Goal: Obtain resource: Obtain resource

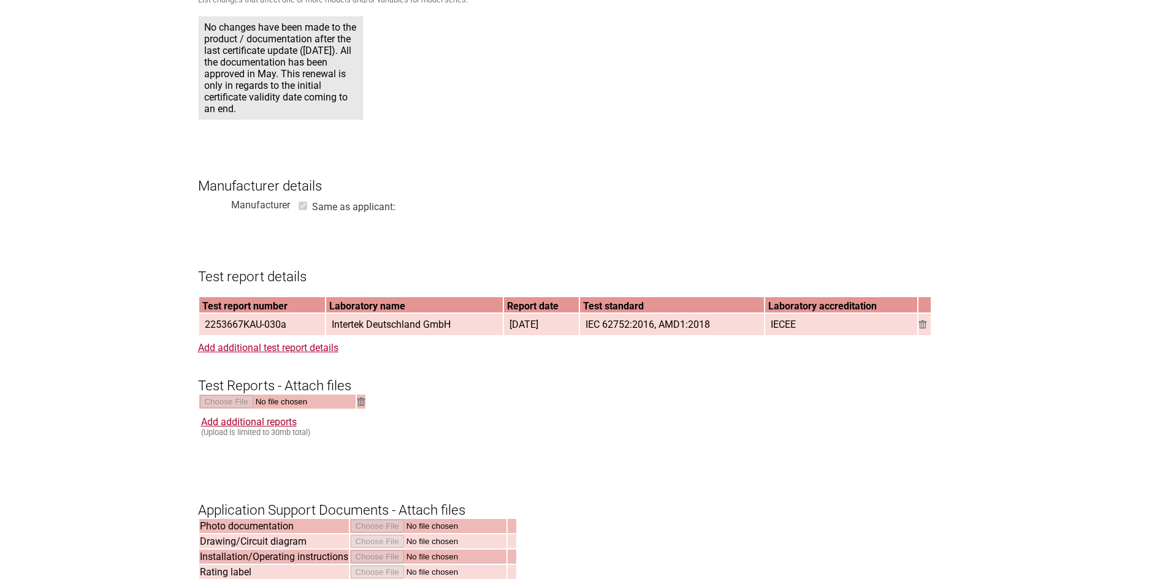
scroll to position [1226, 0]
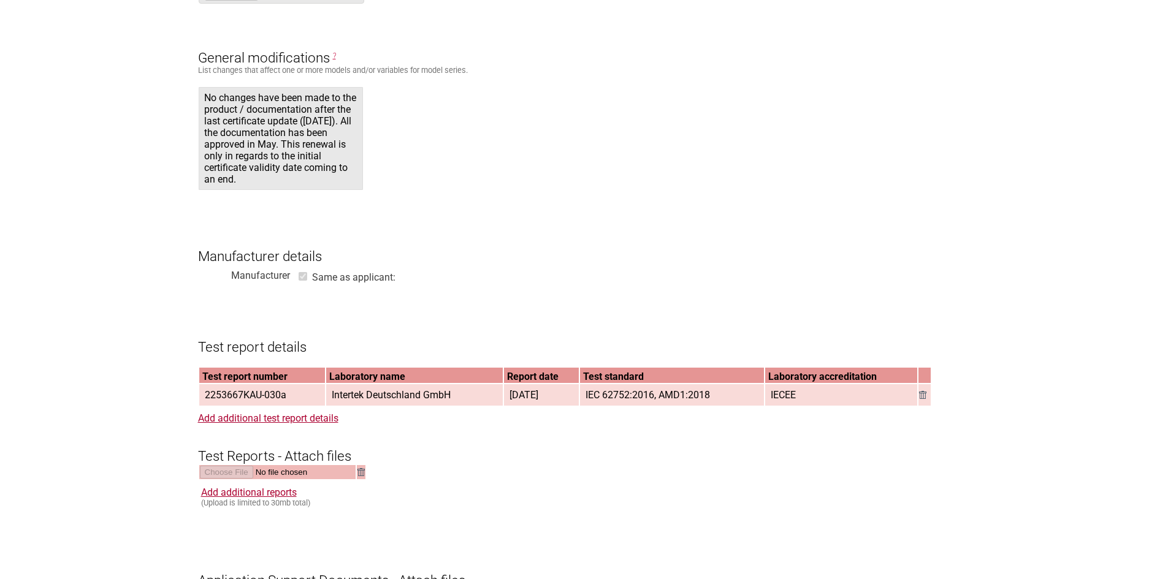
click at [357, 82] on form "Resume key: QrujTB59 Please record this key, it will enable you to resume your …" at bounding box center [584, 220] width 773 height 2387
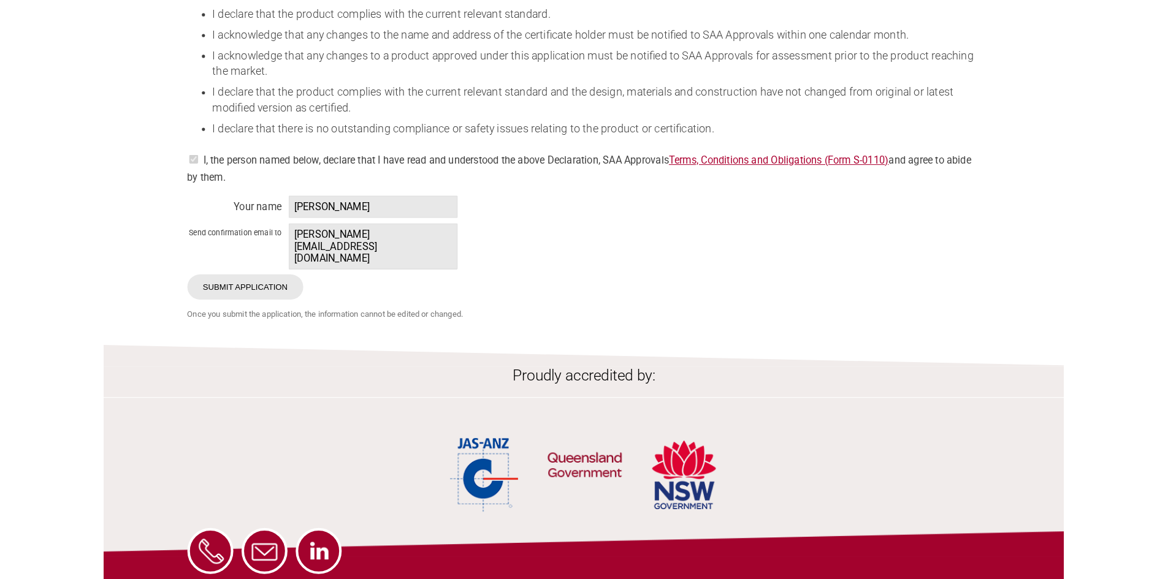
scroll to position [2330, 0]
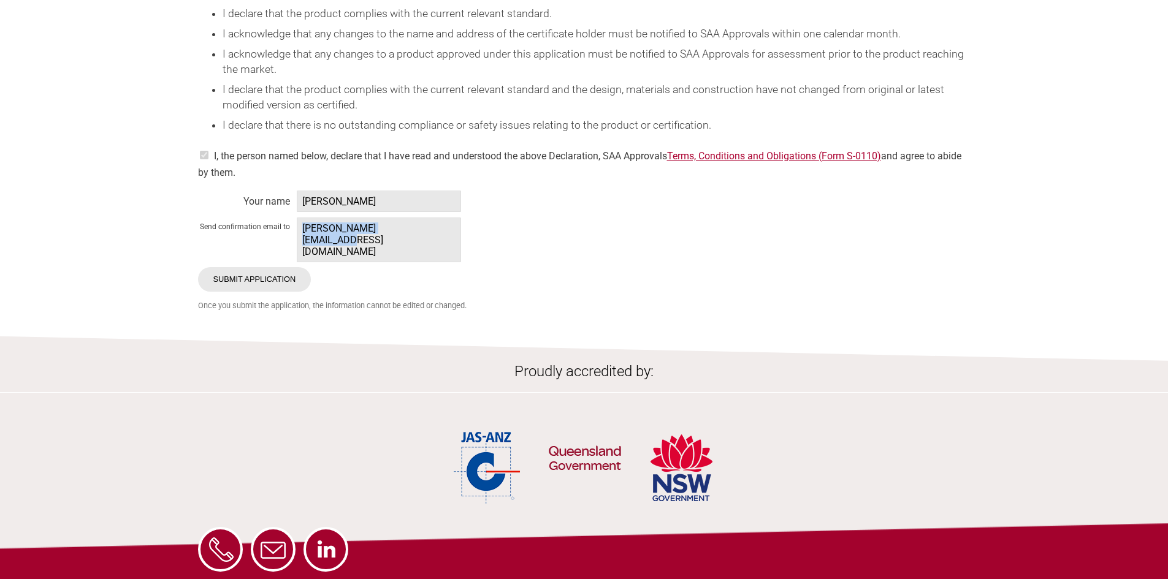
drag, startPoint x: 421, startPoint y: 239, endPoint x: 303, endPoint y: 239, distance: 117.7
click at [303, 239] on span "[PERSON_NAME][EMAIL_ADDRESS][DOMAIN_NAME]" at bounding box center [379, 240] width 164 height 45
copy span "[PERSON_NAME][EMAIL_ADDRESS][DOMAIN_NAME]"
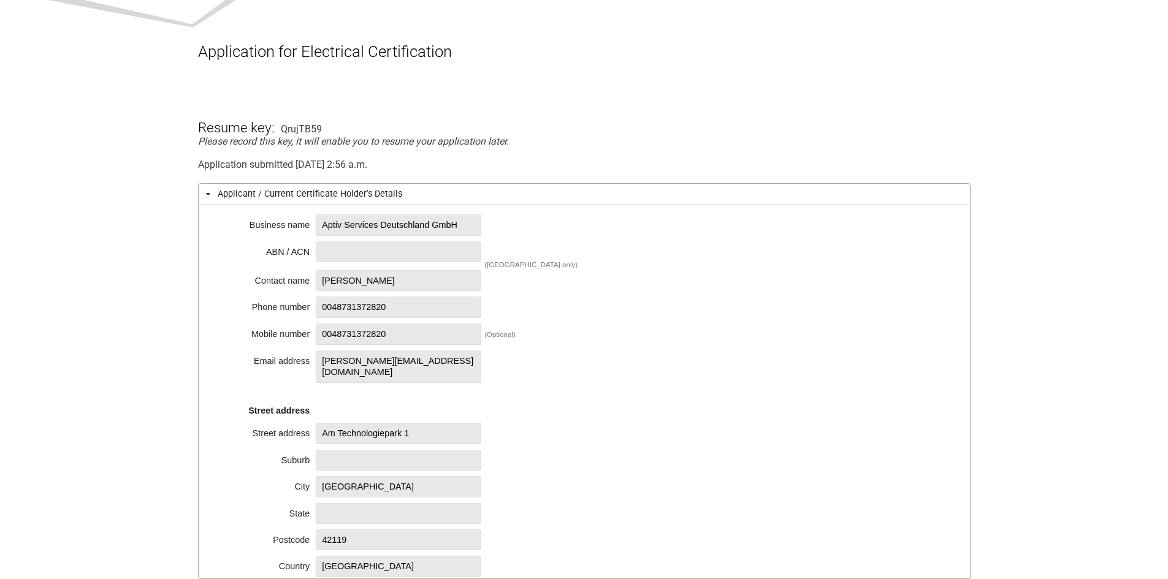
scroll to position [0, 0]
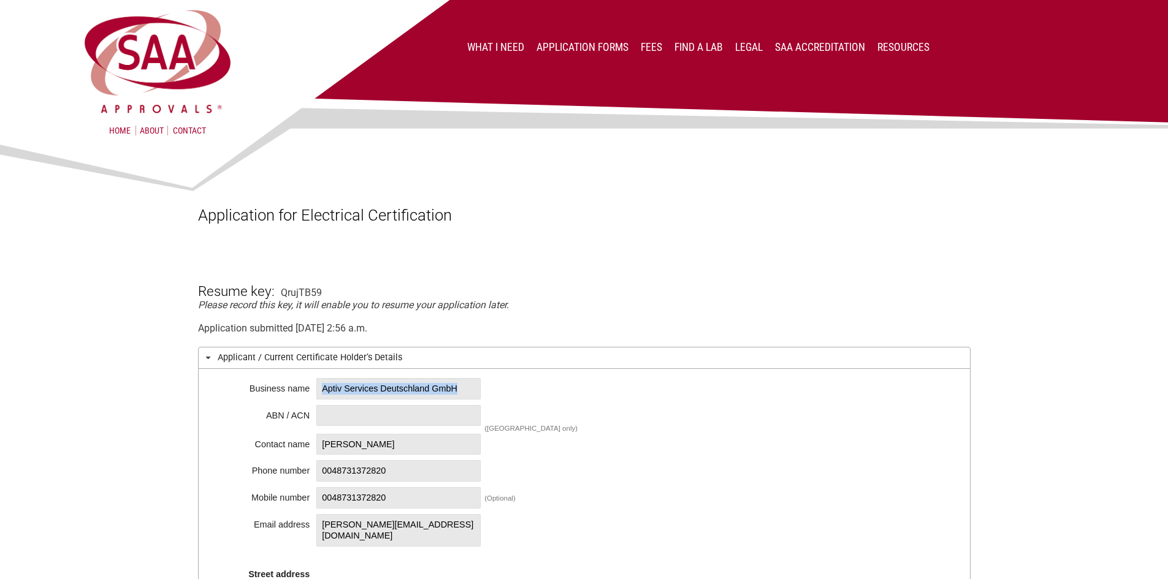
drag, startPoint x: 477, startPoint y: 388, endPoint x: 322, endPoint y: 399, distance: 155.5
click at [322, 399] on span "Aptiv Services Deutschland GmbH" at bounding box center [398, 388] width 164 height 21
copy span "Aptiv Services Deutschland GmbH"
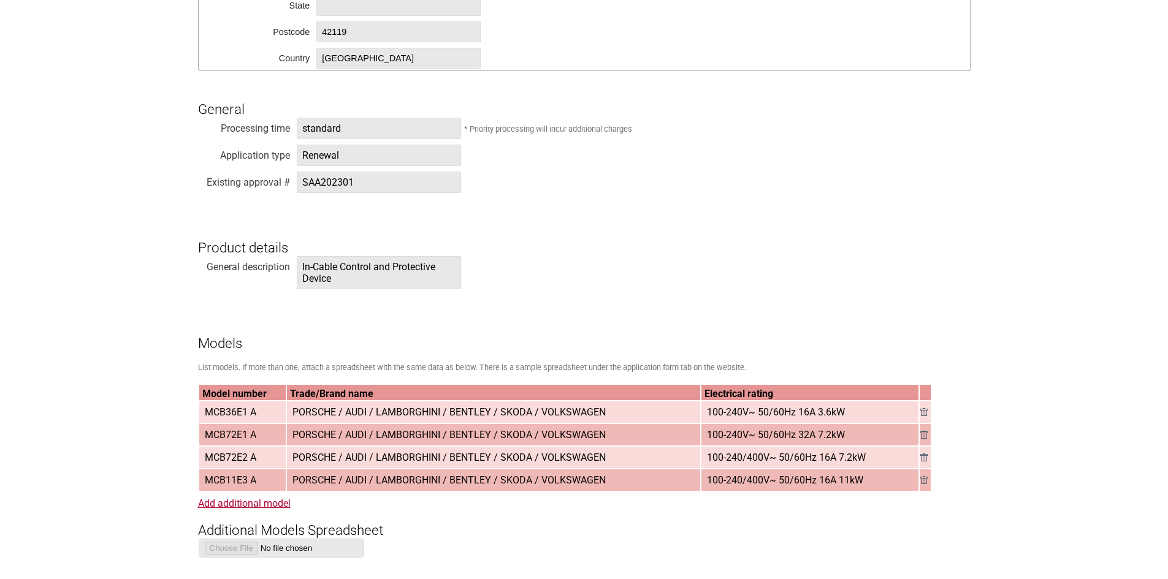
scroll to position [736, 0]
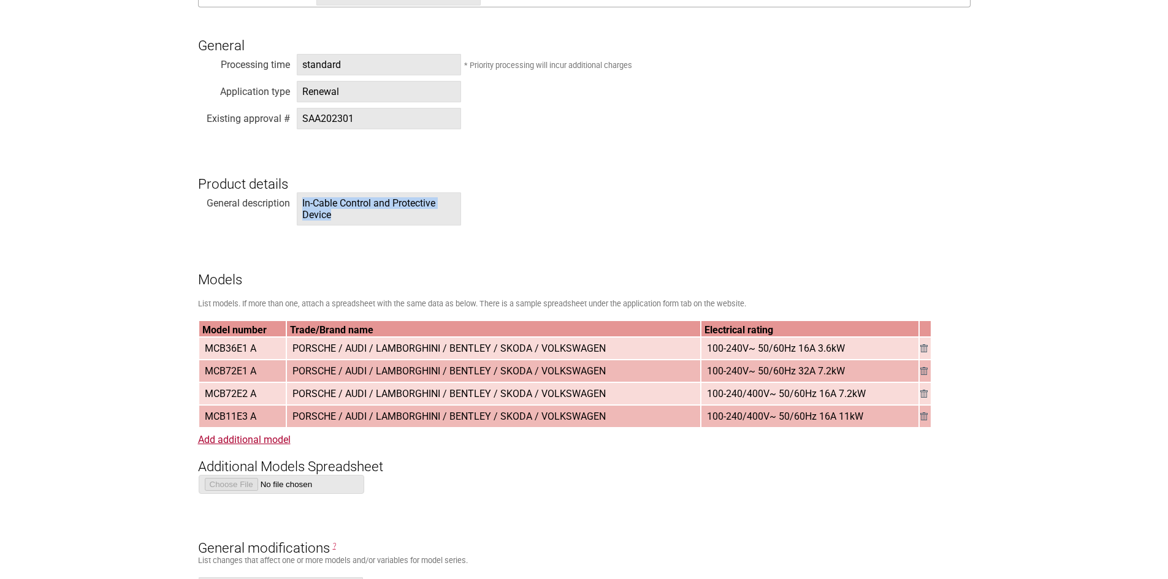
drag, startPoint x: 354, startPoint y: 219, endPoint x: 302, endPoint y: 206, distance: 53.7
click at [302, 206] on span "In-Cable Control and Protective Device" at bounding box center [379, 209] width 164 height 33
copy span "In-Cable Control and Protective Device"
